Goal: Navigation & Orientation: Find specific page/section

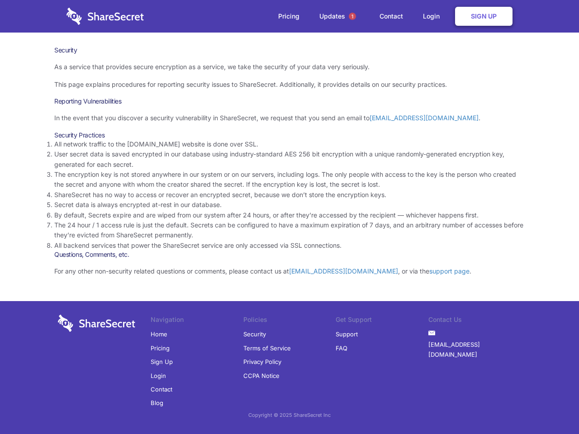
click at [289, 217] on li "By default, Secrets expire and are wiped from our system after 24 hours, or aft…" at bounding box center [289, 215] width 470 height 10
click at [352, 16] on span "1" at bounding box center [352, 16] width 7 height 7
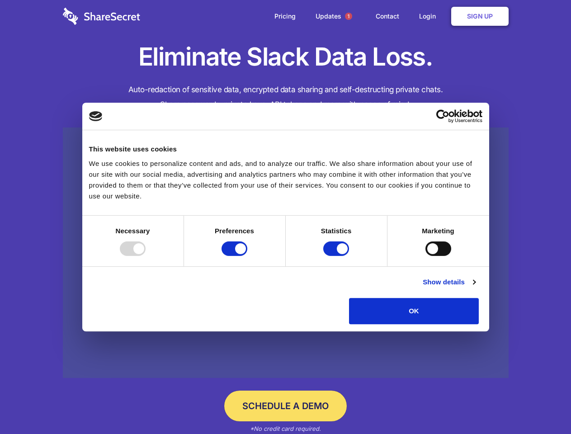
click at [146, 256] on div at bounding box center [133, 248] width 26 height 14
click at [247, 256] on input "Preferences" at bounding box center [235, 248] width 26 height 14
checkbox input "false"
click at [337, 256] on input "Statistics" at bounding box center [336, 248] width 26 height 14
checkbox input "false"
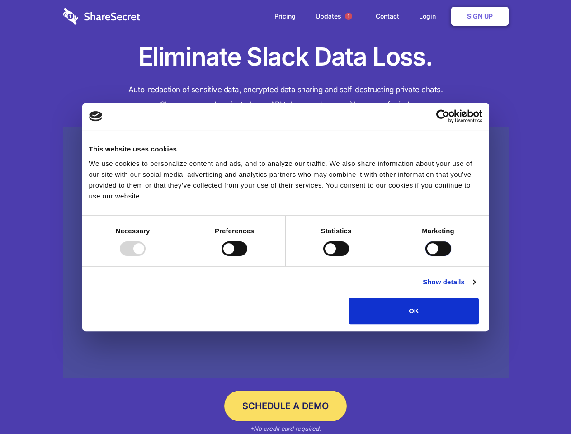
click at [425, 256] on input "Marketing" at bounding box center [438, 248] width 26 height 14
checkbox input "true"
click at [475, 288] on link "Show details" at bounding box center [449, 282] width 52 height 11
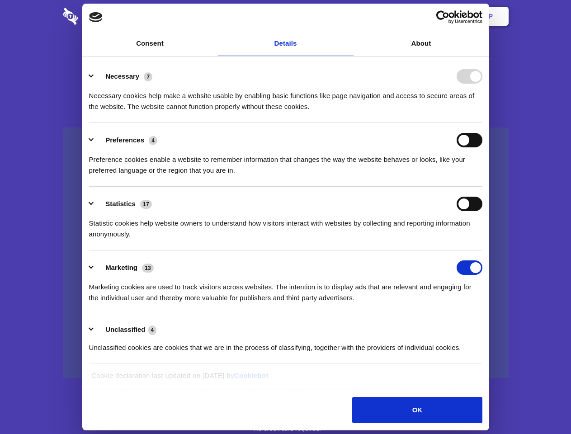
click at [482, 112] on div "Necessary cookies help make a website usable by enabling basic functions like p…" at bounding box center [285, 98] width 393 height 28
click at [348, 16] on span "1" at bounding box center [348, 16] width 7 height 7
